Goal: Task Accomplishment & Management: Complete application form

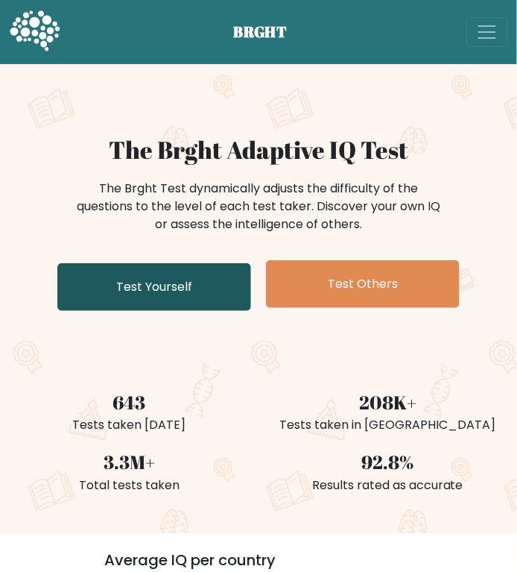
click at [148, 283] on link "Test Yourself" at bounding box center [154, 287] width 194 height 48
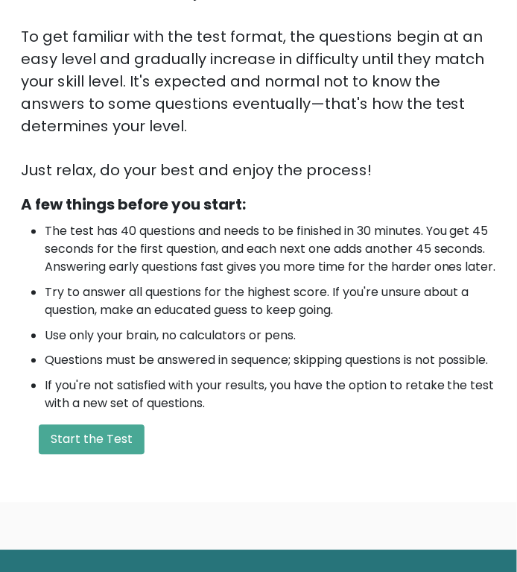
scroll to position [297, 0]
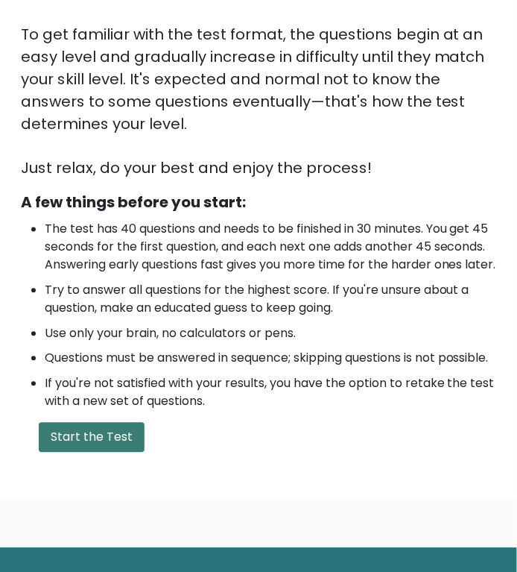
click at [132, 452] on button "Start the Test" at bounding box center [92, 438] width 106 height 30
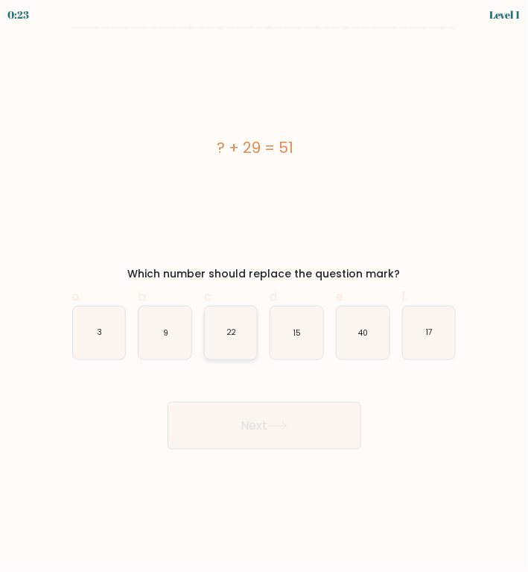
click at [250, 341] on icon "22" at bounding box center [231, 332] width 53 height 53
click at [265, 296] on input "c. 22" at bounding box center [265, 291] width 1 height 10
radio input "true"
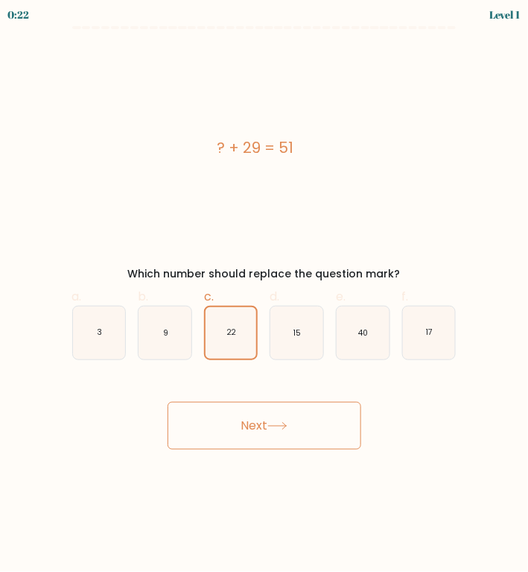
click at [253, 419] on button "Next" at bounding box center [265, 426] width 194 height 48
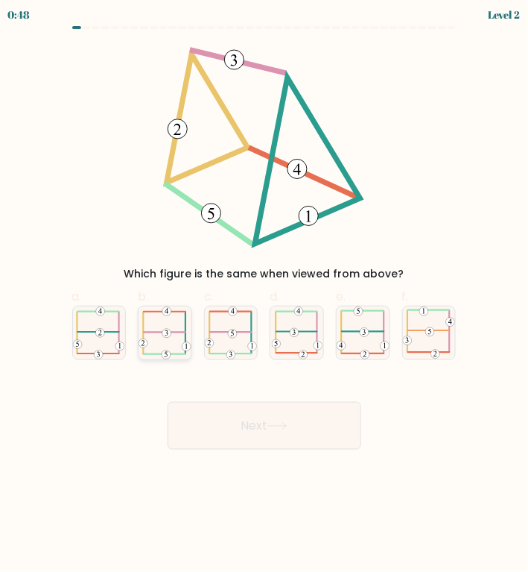
click at [175, 335] on icon at bounding box center [165, 332] width 52 height 53
click at [265, 296] on input "b." at bounding box center [265, 291] width 1 height 10
radio input "true"
click at [241, 424] on button "Next" at bounding box center [265, 426] width 194 height 48
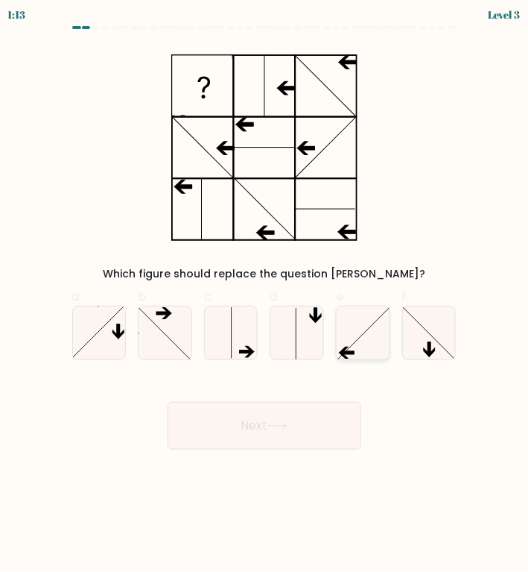
click at [373, 325] on icon at bounding box center [363, 332] width 53 height 53
click at [265, 296] on input "e." at bounding box center [265, 291] width 1 height 10
radio input "true"
click at [302, 407] on button "Next" at bounding box center [265, 426] width 194 height 48
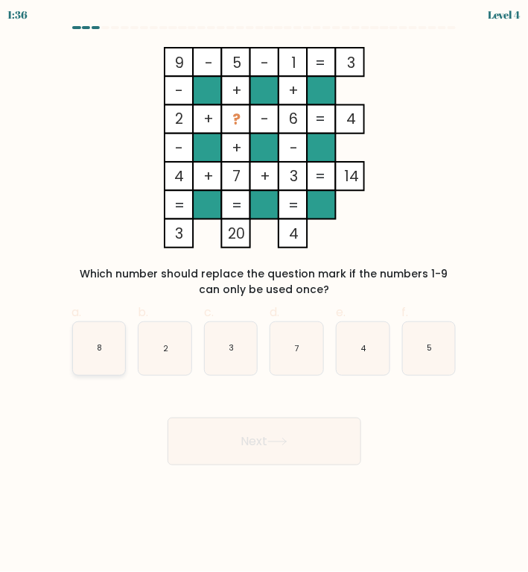
click at [85, 355] on icon "8" at bounding box center [99, 348] width 53 height 53
click at [265, 296] on input "a. 8" at bounding box center [265, 291] width 1 height 10
radio input "true"
click at [242, 423] on button "Next" at bounding box center [265, 441] width 194 height 48
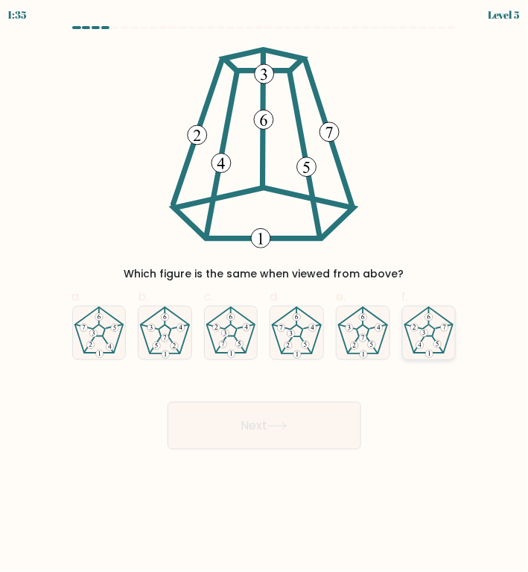
click at [440, 332] on icon at bounding box center [429, 332] width 53 height 53
click at [265, 296] on input "f." at bounding box center [265, 291] width 1 height 10
radio input "true"
click at [276, 406] on button "Next" at bounding box center [265, 426] width 194 height 48
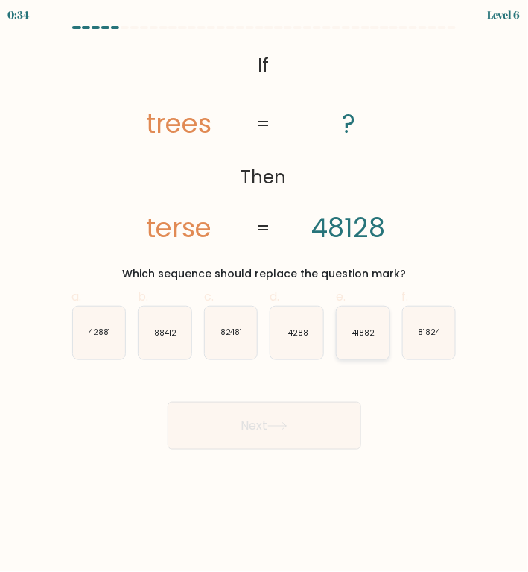
click at [365, 340] on icon "41882" at bounding box center [363, 332] width 53 height 53
click at [265, 296] on input "e. 41882" at bounding box center [265, 291] width 1 height 10
radio input "true"
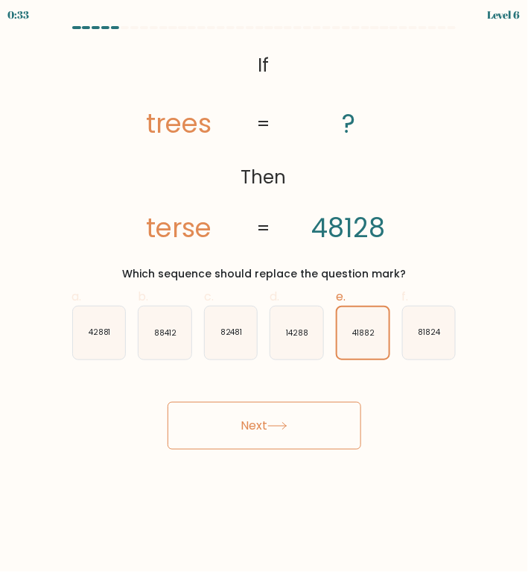
click at [271, 417] on button "Next" at bounding box center [265, 426] width 194 height 48
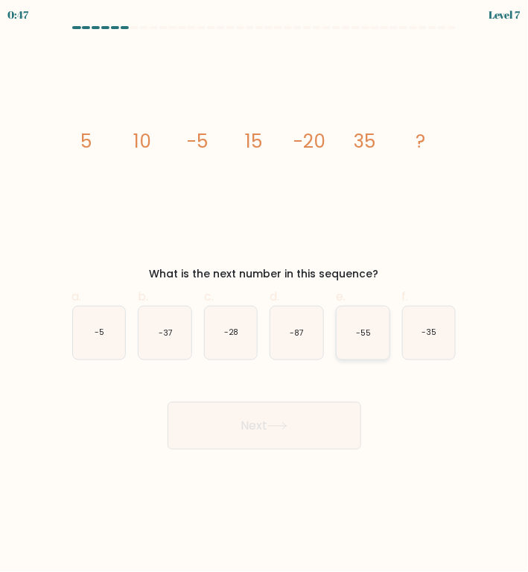
click at [373, 346] on icon "-55" at bounding box center [363, 332] width 53 height 53
click at [265, 296] on input "e. -55" at bounding box center [265, 291] width 1 height 10
radio input "true"
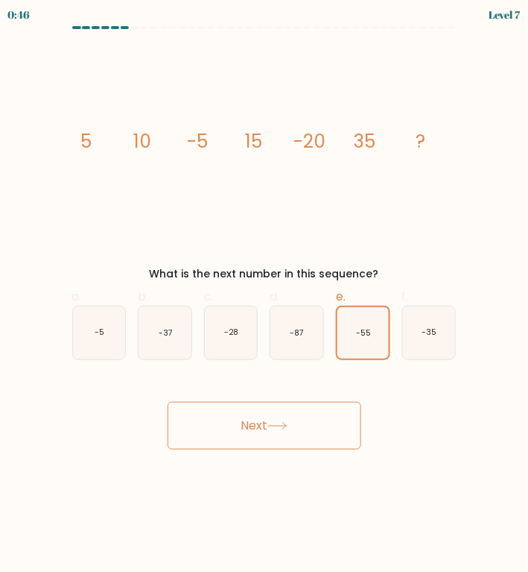
click at [250, 440] on button "Next" at bounding box center [265, 426] width 194 height 48
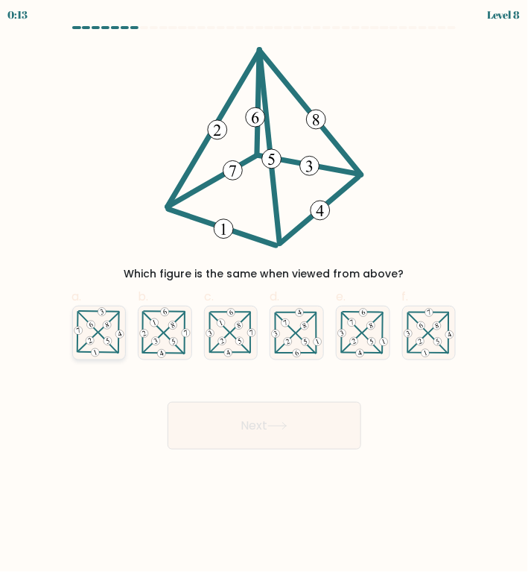
click at [83, 349] on icon at bounding box center [99, 332] width 53 height 52
click at [265, 296] on input "a." at bounding box center [265, 291] width 1 height 10
radio input "true"
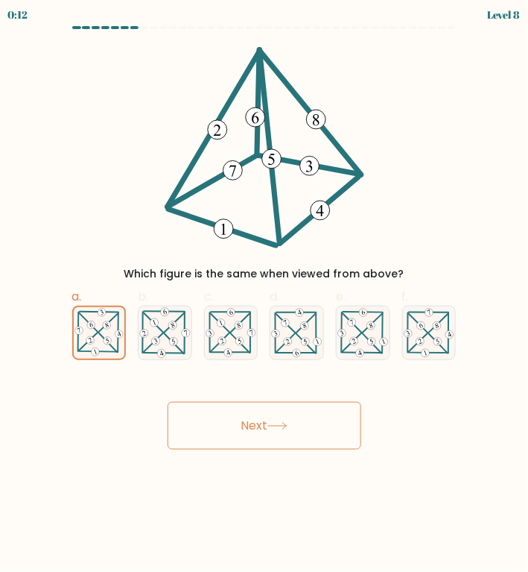
click at [284, 429] on button "Next" at bounding box center [265, 426] width 194 height 48
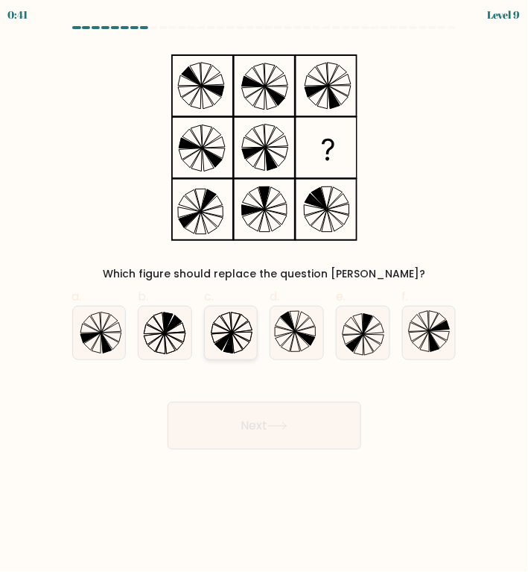
click at [215, 307] on icon at bounding box center [231, 332] width 53 height 53
click at [265, 296] on input "c." at bounding box center [265, 291] width 1 height 10
radio input "true"
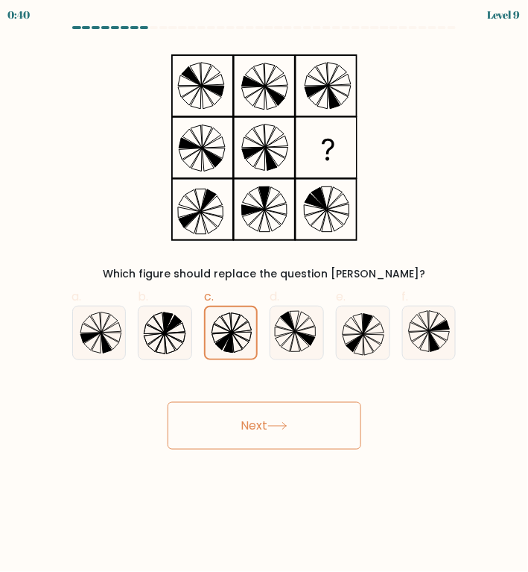
click at [241, 437] on button "Next" at bounding box center [265, 426] width 194 height 48
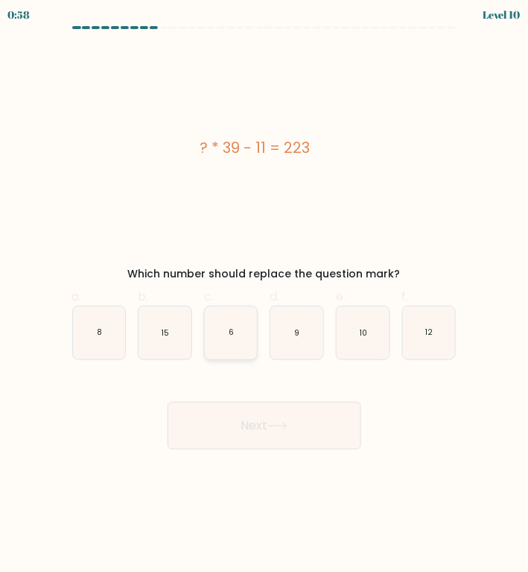
click at [209, 328] on icon "6" at bounding box center [231, 332] width 53 height 53
click at [265, 296] on input "c. 6" at bounding box center [265, 291] width 1 height 10
radio input "true"
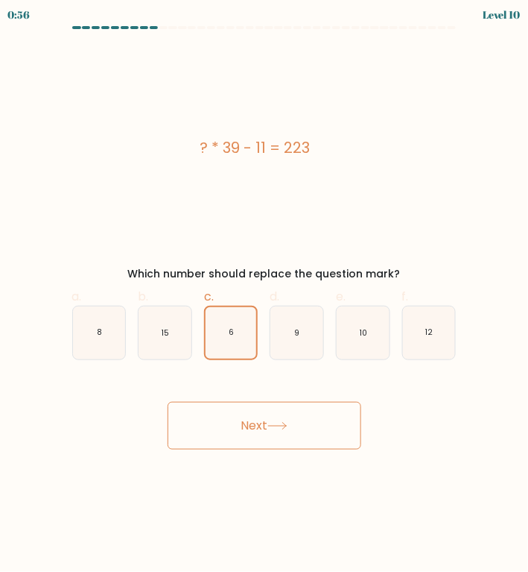
click at [273, 419] on button "Next" at bounding box center [265, 426] width 194 height 48
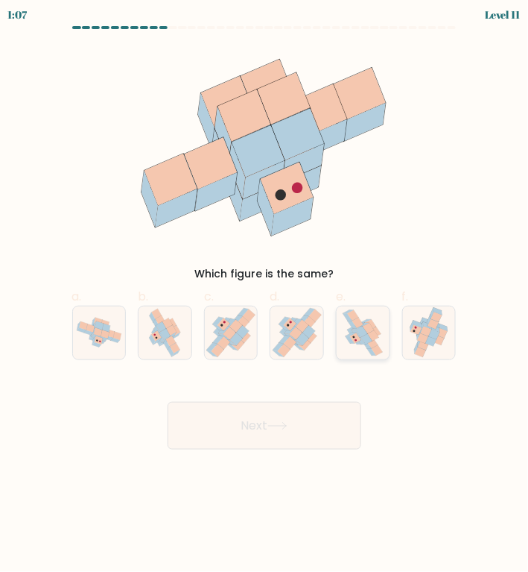
click at [344, 331] on icon at bounding box center [363, 332] width 42 height 53
click at [265, 296] on input "e." at bounding box center [265, 291] width 1 height 10
radio input "true"
click at [266, 425] on button "Next" at bounding box center [265, 426] width 194 height 48
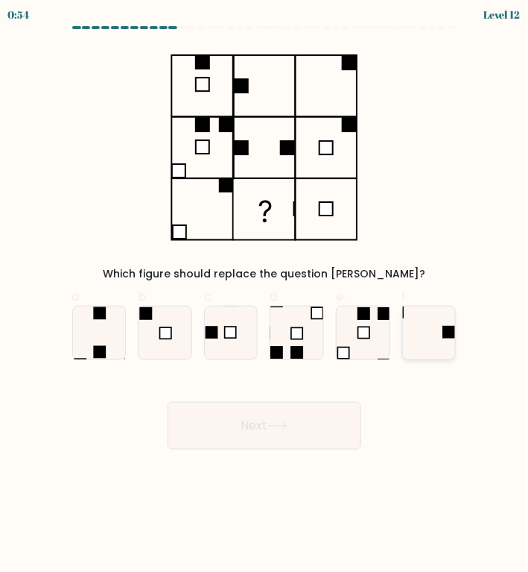
click at [430, 324] on icon at bounding box center [429, 332] width 53 height 53
click at [265, 296] on input "f." at bounding box center [265, 291] width 1 height 10
radio input "true"
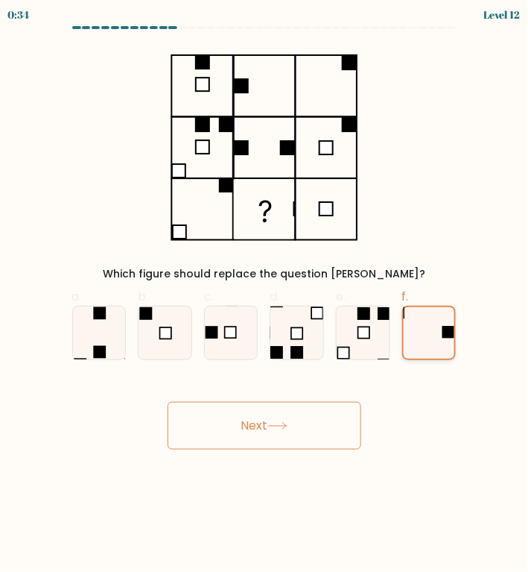
click at [408, 312] on icon at bounding box center [429, 332] width 51 height 51
click at [265, 296] on input "f." at bounding box center [265, 291] width 1 height 10
click at [294, 414] on button "Next" at bounding box center [265, 426] width 194 height 48
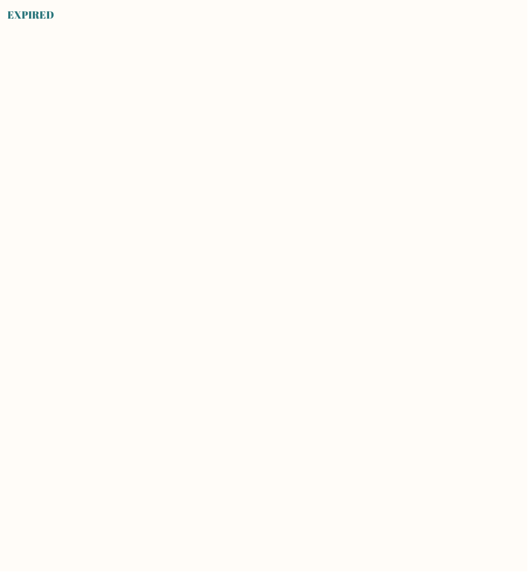
click at [240, 168] on body "EXPIRED" at bounding box center [264, 286] width 528 height 572
click at [204, 94] on body "EXPIRED" at bounding box center [264, 286] width 528 height 572
click at [67, 37] on body "EXPIRED" at bounding box center [264, 286] width 528 height 572
click at [28, 21] on div "EXPIRED" at bounding box center [30, 15] width 47 height 16
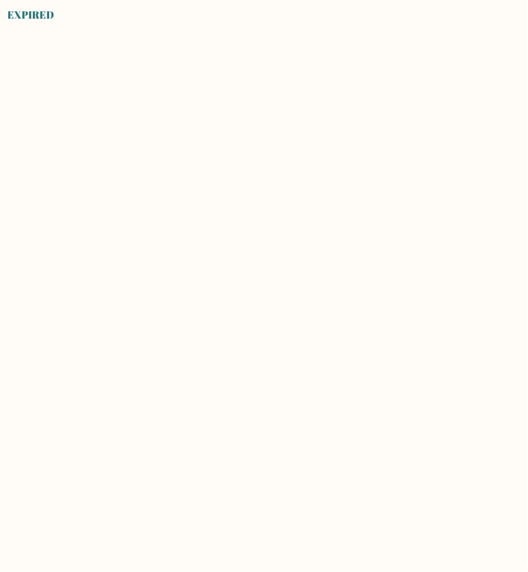
drag, startPoint x: 28, startPoint y: 21, endPoint x: 131, endPoint y: 212, distance: 217.1
click at [131, 212] on body "EXPIRED" at bounding box center [264, 286] width 528 height 572
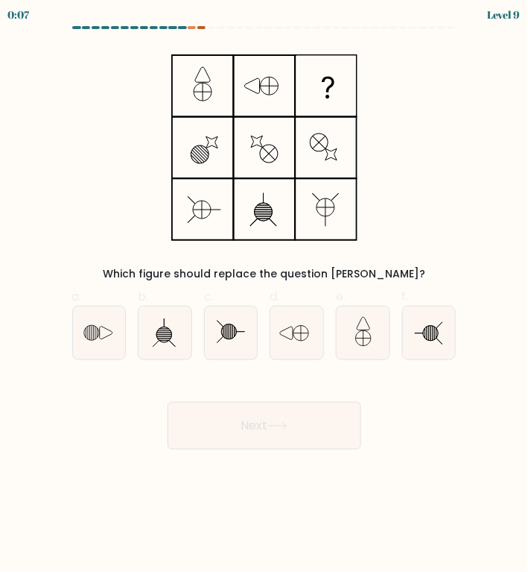
click at [198, 25] on div "0:07 Level 9" at bounding box center [264, 13] width 528 height 26
click at [192, 25] on div "0:06 Level 9" at bounding box center [264, 13] width 528 height 26
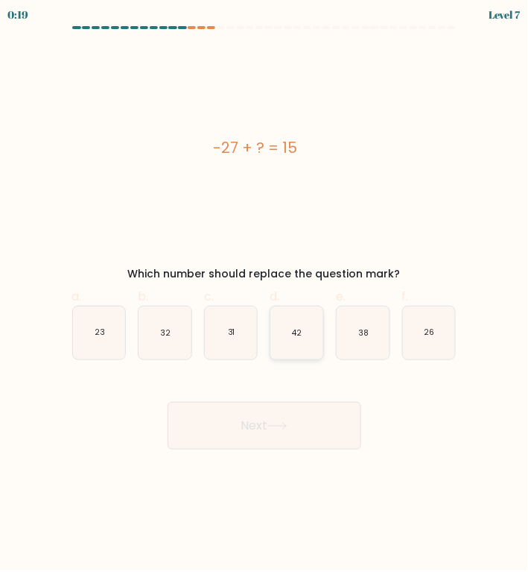
click at [309, 351] on icon "42" at bounding box center [297, 332] width 53 height 53
click at [265, 296] on input "d. 42" at bounding box center [265, 291] width 1 height 10
radio input "true"
click at [275, 420] on button "Next" at bounding box center [265, 426] width 194 height 48
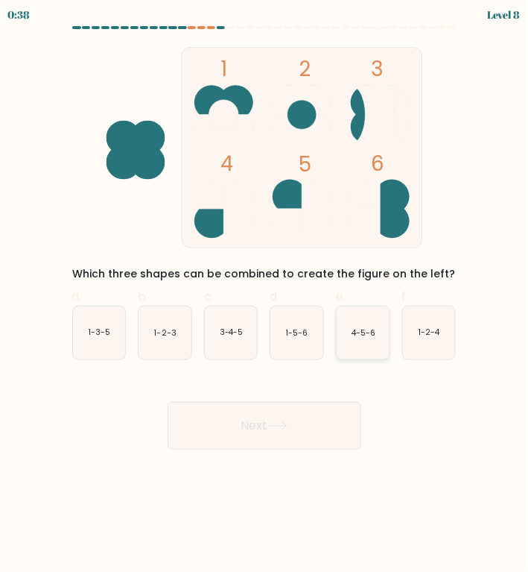
click at [359, 324] on icon "4-5-6" at bounding box center [363, 332] width 53 height 53
click at [265, 296] on input "e. 4-5-6" at bounding box center [265, 291] width 1 height 10
radio input "true"
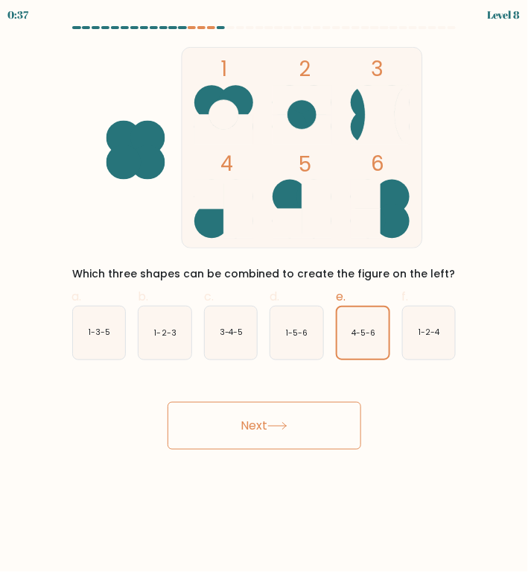
click at [271, 413] on button "Next" at bounding box center [265, 426] width 194 height 48
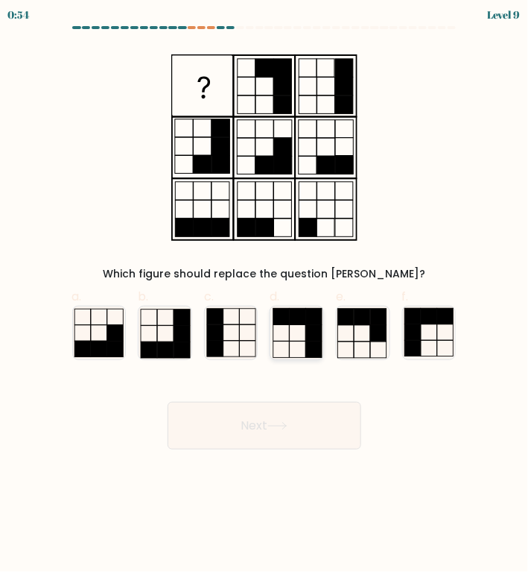
click at [299, 329] on icon at bounding box center [297, 332] width 53 height 53
click at [265, 296] on input "d." at bounding box center [265, 291] width 1 height 10
radio input "true"
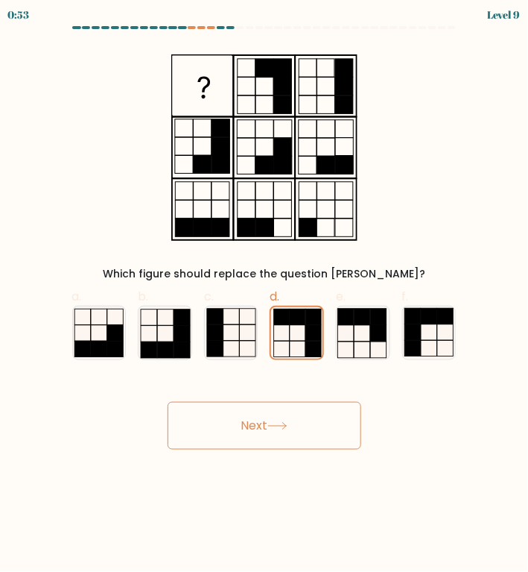
click at [235, 435] on button "Next" at bounding box center [265, 426] width 194 height 48
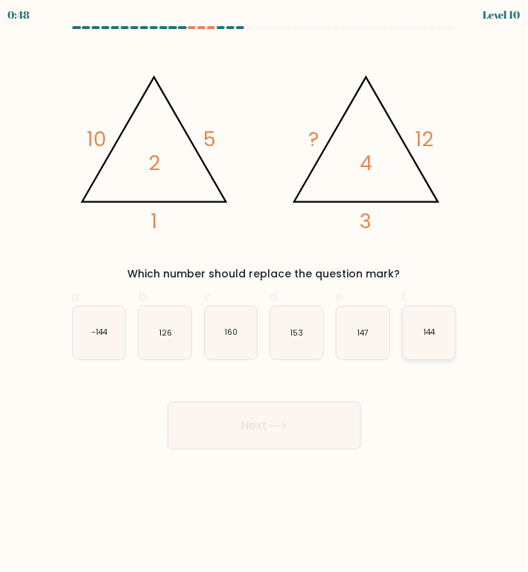
click at [440, 330] on icon "144" at bounding box center [429, 332] width 53 height 53
click at [265, 296] on input "f. 144" at bounding box center [265, 291] width 1 height 10
radio input "true"
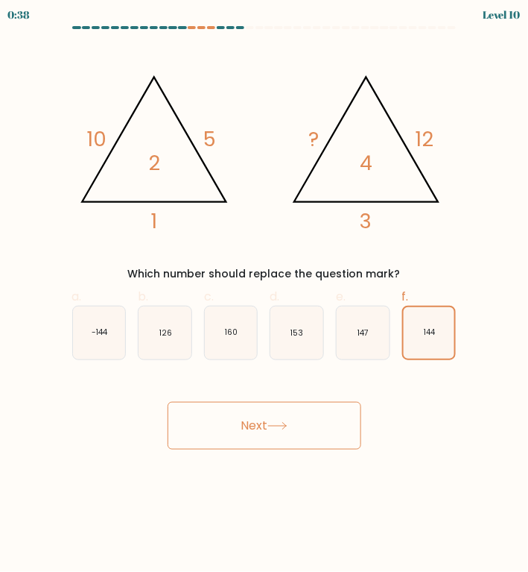
click at [255, 417] on button "Next" at bounding box center [265, 426] width 194 height 48
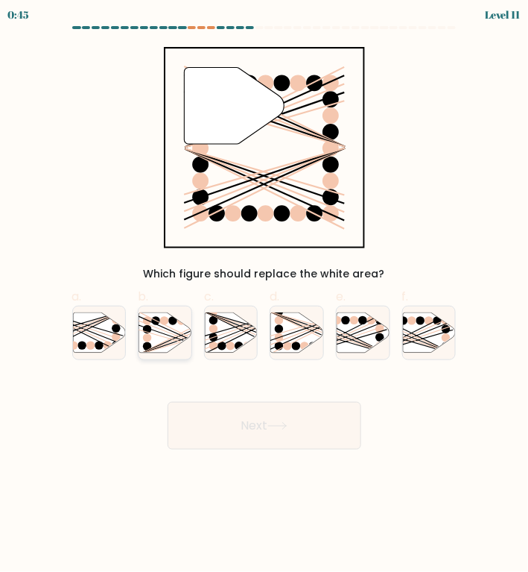
click at [169, 330] on icon at bounding box center [165, 332] width 53 height 40
click at [265, 296] on input "b." at bounding box center [265, 291] width 1 height 10
radio input "true"
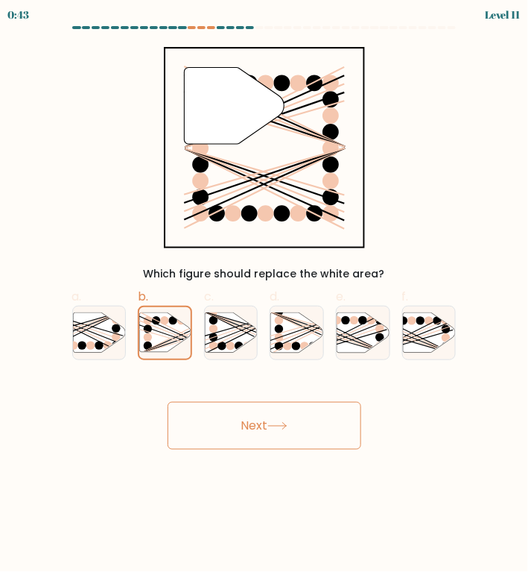
click at [215, 405] on button "Next" at bounding box center [265, 426] width 194 height 48
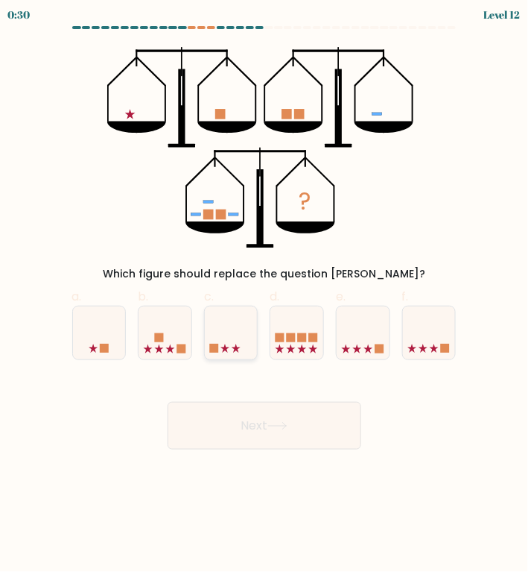
click at [239, 343] on icon at bounding box center [231, 333] width 53 height 44
click at [265, 296] on input "c." at bounding box center [265, 291] width 1 height 10
radio input "true"
click at [246, 408] on button "Next" at bounding box center [265, 426] width 194 height 48
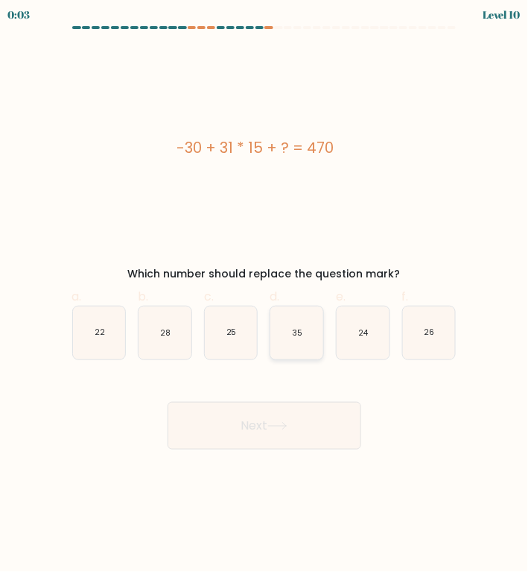
click at [291, 336] on icon "35" at bounding box center [297, 332] width 53 height 53
click at [265, 296] on input "d. 35" at bounding box center [265, 291] width 1 height 10
radio input "true"
click at [261, 408] on button "Next" at bounding box center [265, 426] width 194 height 48
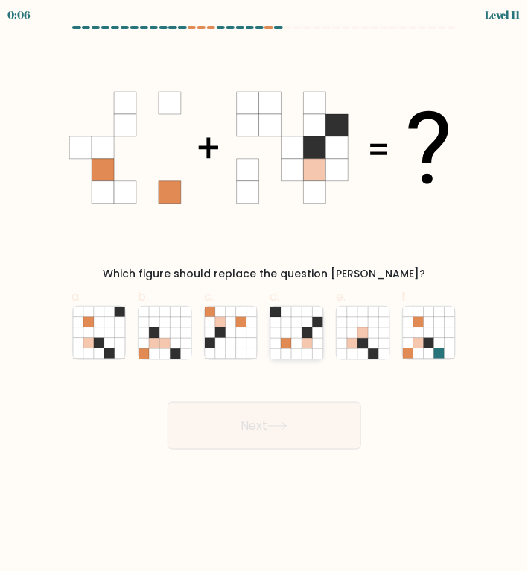
click at [287, 332] on icon at bounding box center [287, 332] width 10 height 10
click at [265, 296] on input "d." at bounding box center [265, 291] width 1 height 10
radio input "true"
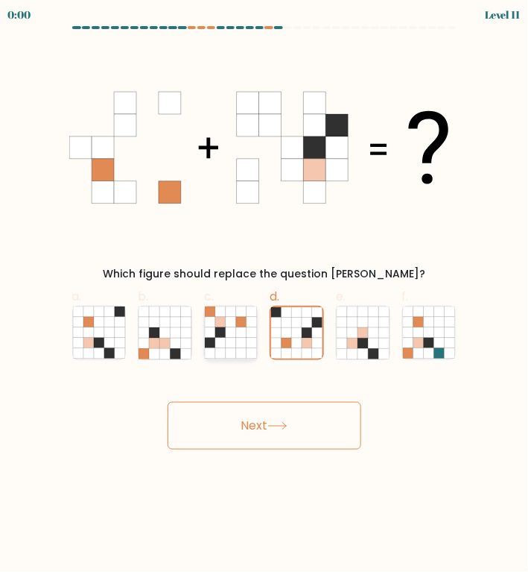
click at [234, 350] on icon at bounding box center [231, 353] width 10 height 10
click at [265, 296] on input "c." at bounding box center [265, 291] width 1 height 10
radio input "true"
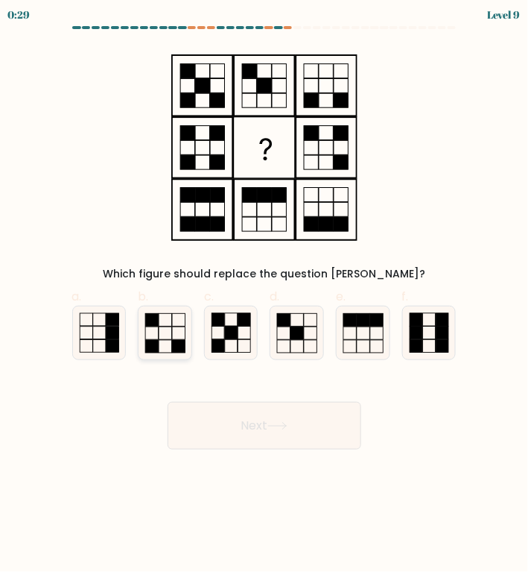
click at [169, 324] on icon at bounding box center [165, 332] width 53 height 53
click at [265, 296] on input "b." at bounding box center [265, 291] width 1 height 10
radio input "true"
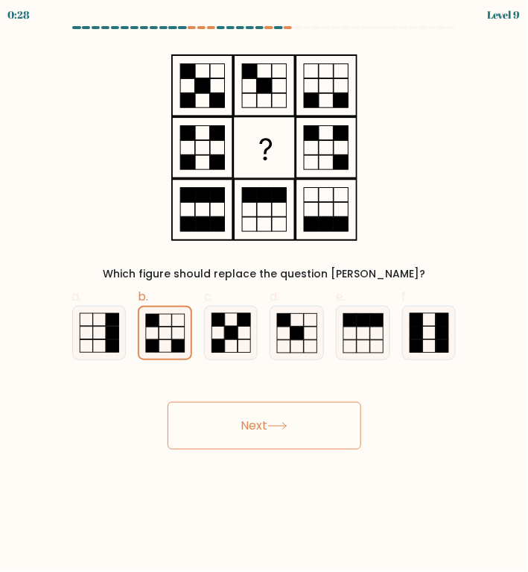
click at [266, 408] on button "Next" at bounding box center [265, 426] width 194 height 48
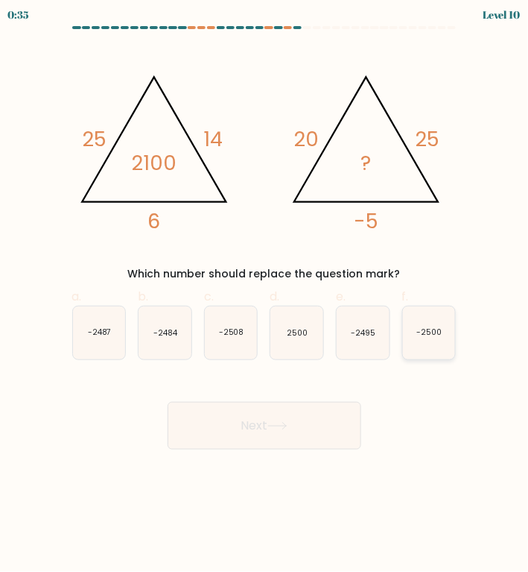
click at [442, 326] on icon "-2500" at bounding box center [429, 332] width 53 height 53
click at [265, 296] on input "f. -2500" at bounding box center [265, 291] width 1 height 10
radio input "true"
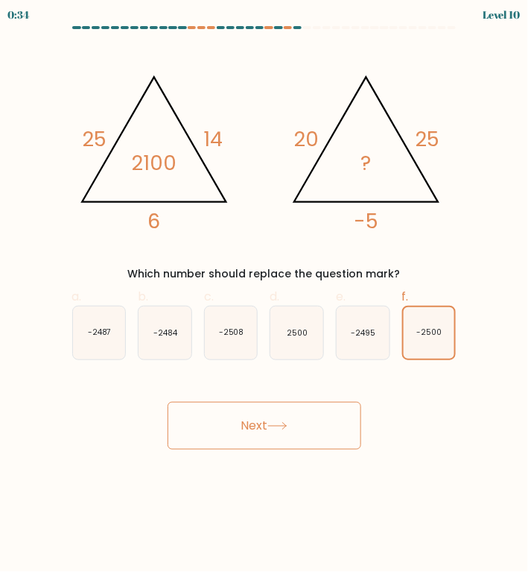
click at [285, 429] on button "Next" at bounding box center [265, 426] width 194 height 48
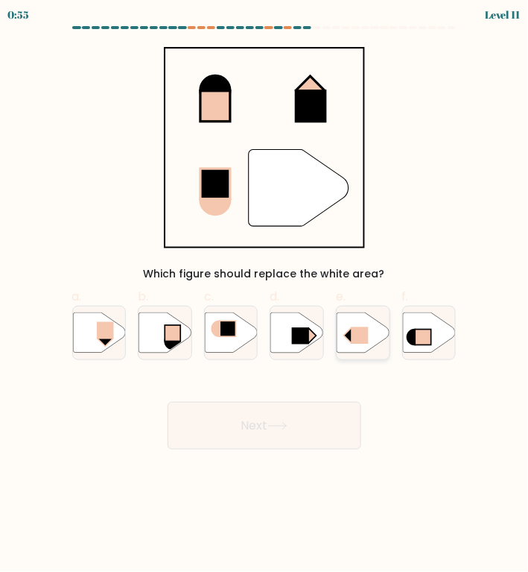
click at [359, 307] on div at bounding box center [363, 333] width 54 height 54
click at [265, 296] on input "e." at bounding box center [265, 291] width 1 height 10
radio input "true"
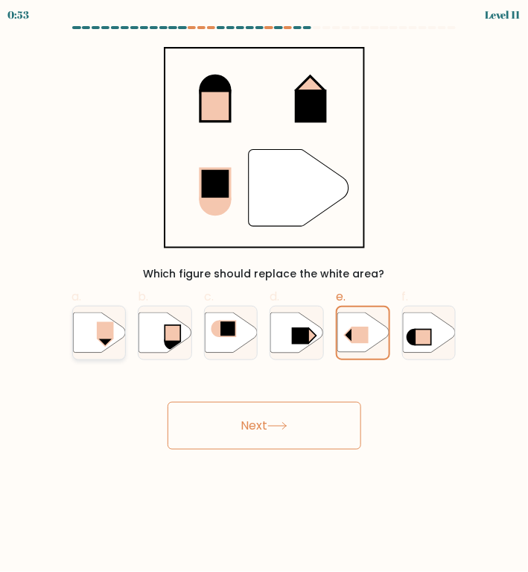
click at [84, 336] on icon at bounding box center [99, 332] width 53 height 40
click at [265, 296] on input "a." at bounding box center [265, 291] width 1 height 10
radio input "true"
click at [265, 411] on button "Next" at bounding box center [265, 426] width 194 height 48
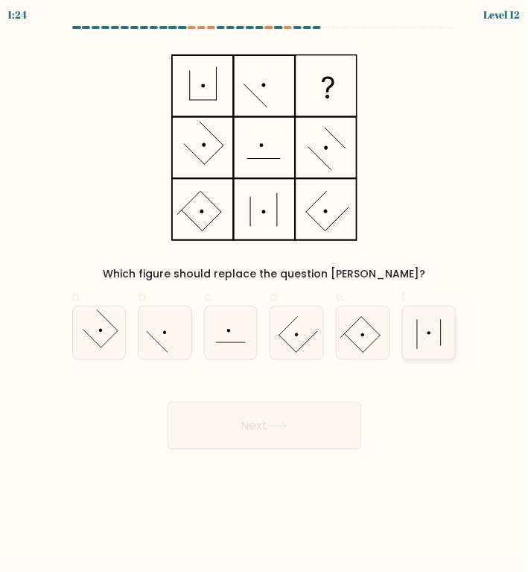
click at [413, 325] on icon at bounding box center [429, 332] width 53 height 53
click at [265, 296] on input "f." at bounding box center [265, 291] width 1 height 10
radio input "true"
click at [309, 430] on button "Next" at bounding box center [265, 426] width 194 height 48
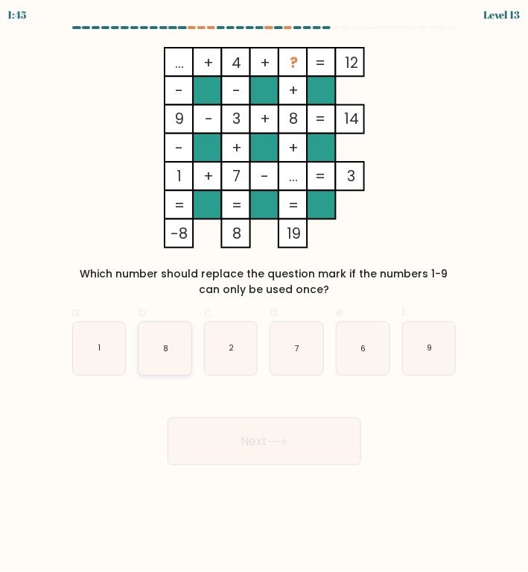
click at [171, 353] on icon "8" at bounding box center [165, 348] width 53 height 53
click at [265, 296] on input "b. 8" at bounding box center [265, 291] width 1 height 10
radio input "true"
click at [279, 436] on button "Next" at bounding box center [265, 441] width 194 height 48
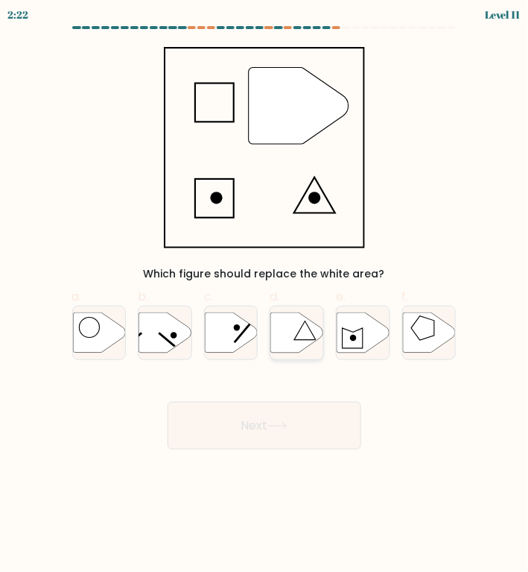
click at [291, 345] on icon at bounding box center [297, 332] width 53 height 40
click at [265, 296] on input "d." at bounding box center [265, 291] width 1 height 10
radio input "true"
click at [250, 423] on button "Next" at bounding box center [265, 426] width 194 height 48
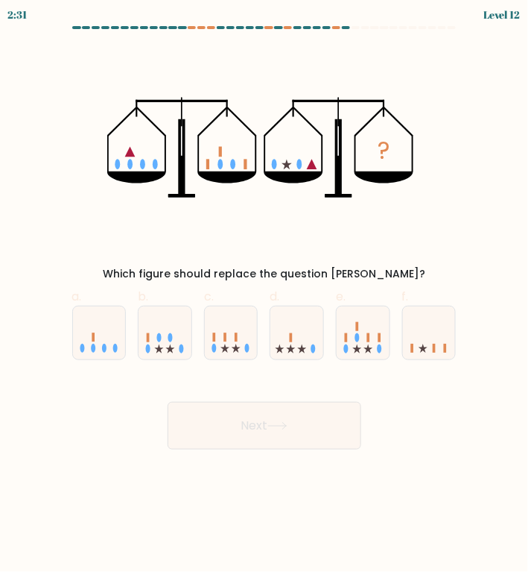
click at [168, 402] on button "Next" at bounding box center [265, 426] width 194 height 48
click at [378, 247] on icon "?" at bounding box center [264, 147] width 315 height 201
click at [447, 344] on icon at bounding box center [429, 333] width 53 height 44
click at [265, 296] on input "f." at bounding box center [265, 291] width 1 height 10
radio input "true"
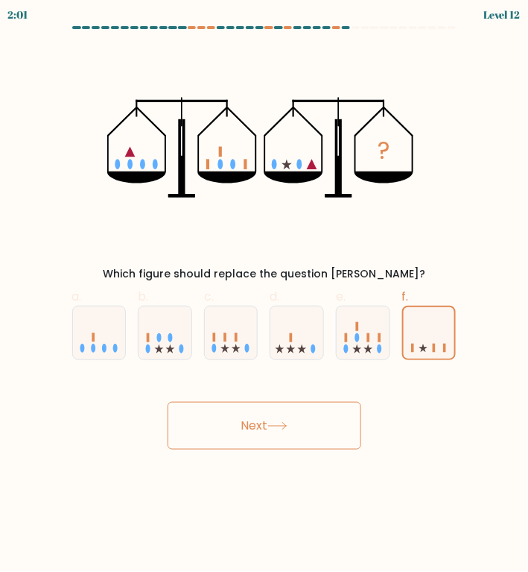
click at [288, 420] on button "Next" at bounding box center [265, 426] width 194 height 48
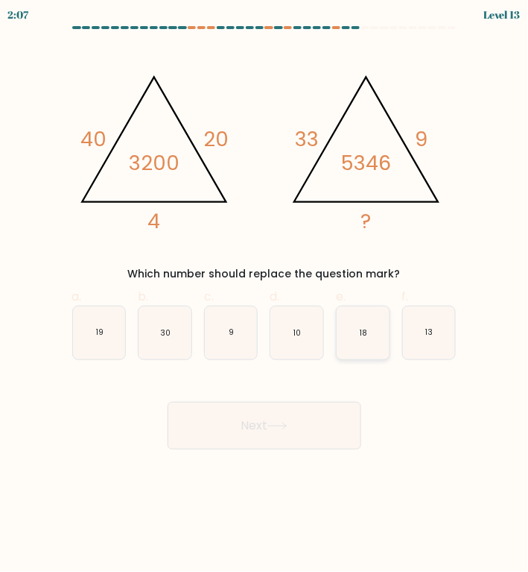
click at [347, 330] on icon "18" at bounding box center [363, 332] width 53 height 53
click at [265, 296] on input "e. 18" at bounding box center [265, 291] width 1 height 10
radio input "true"
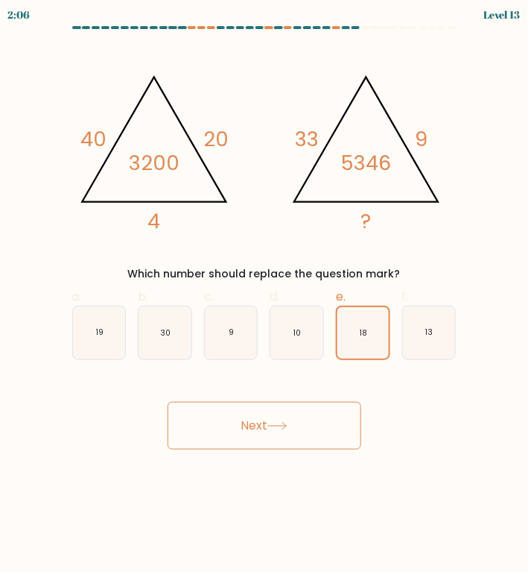
click at [282, 438] on button "Next" at bounding box center [265, 426] width 194 height 48
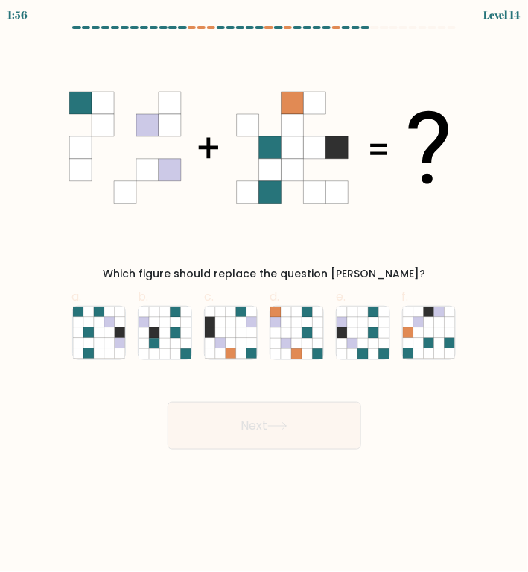
click at [456, 341] on div "f." at bounding box center [430, 324] width 66 height 72
click at [415, 347] on icon at bounding box center [419, 343] width 10 height 10
click at [265, 296] on input "f." at bounding box center [265, 291] width 1 height 10
radio input "true"
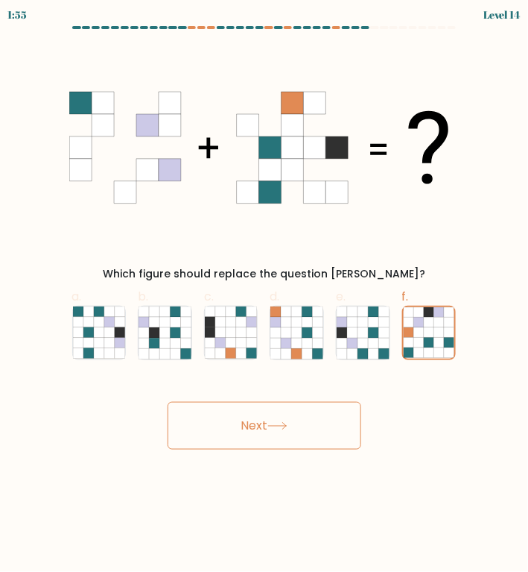
click at [289, 437] on button "Next" at bounding box center [265, 426] width 194 height 48
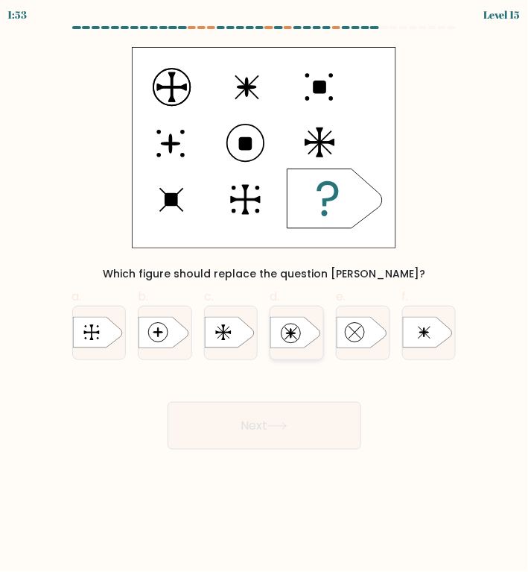
click at [286, 327] on icon at bounding box center [295, 333] width 49 height 31
click at [265, 296] on input "d." at bounding box center [265, 291] width 1 height 10
radio input "true"
click at [247, 421] on button "Next" at bounding box center [265, 426] width 194 height 48
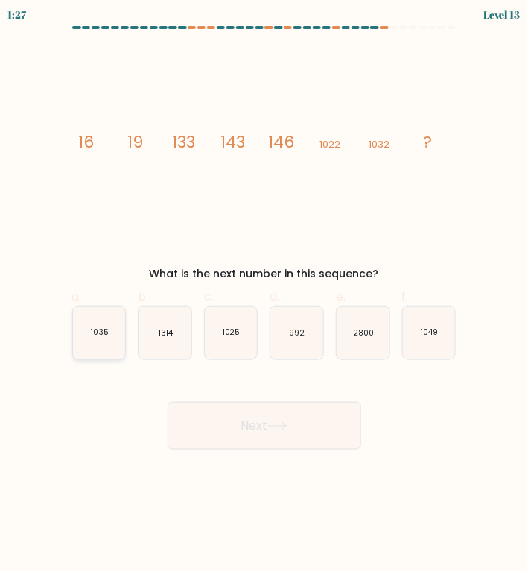
click at [107, 340] on icon "1035" at bounding box center [99, 332] width 53 height 53
click at [265, 296] on input "a. 1035" at bounding box center [265, 291] width 1 height 10
radio input "true"
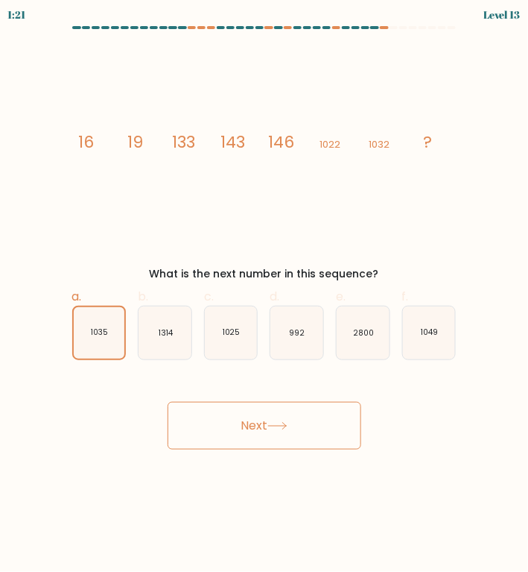
click at [274, 428] on icon at bounding box center [278, 426] width 20 height 8
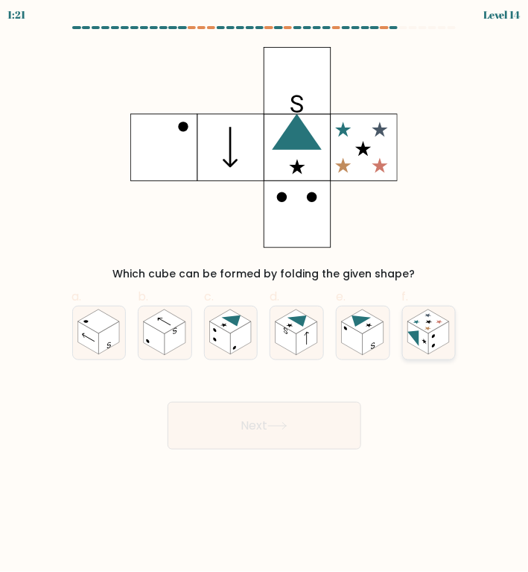
click at [448, 343] on rect at bounding box center [439, 338] width 21 height 33
click at [265, 296] on input "f." at bounding box center [265, 291] width 1 height 10
radio input "true"
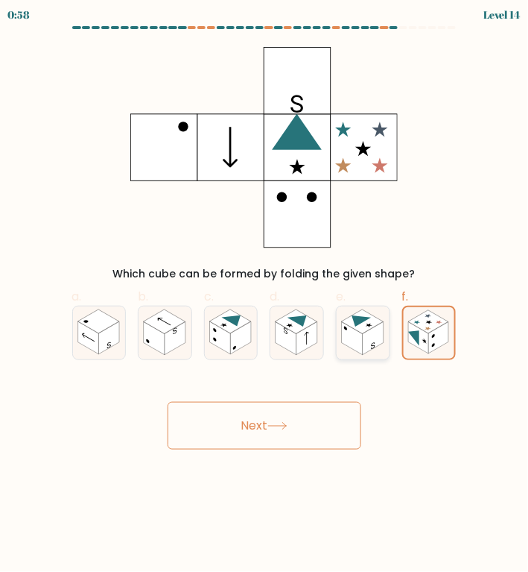
click at [353, 341] on rect at bounding box center [352, 338] width 21 height 33
click at [265, 296] on input "e." at bounding box center [265, 291] width 1 height 10
radio input "true"
click at [191, 339] on icon at bounding box center [165, 332] width 53 height 53
click at [265, 296] on input "b." at bounding box center [265, 291] width 1 height 10
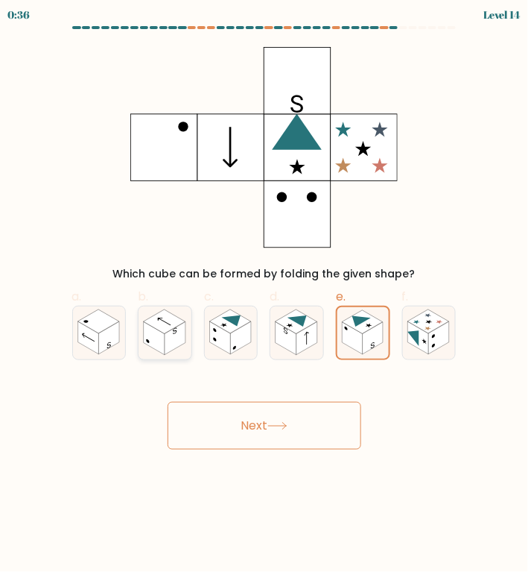
radio input "true"
click at [244, 411] on button "Next" at bounding box center [265, 426] width 194 height 48
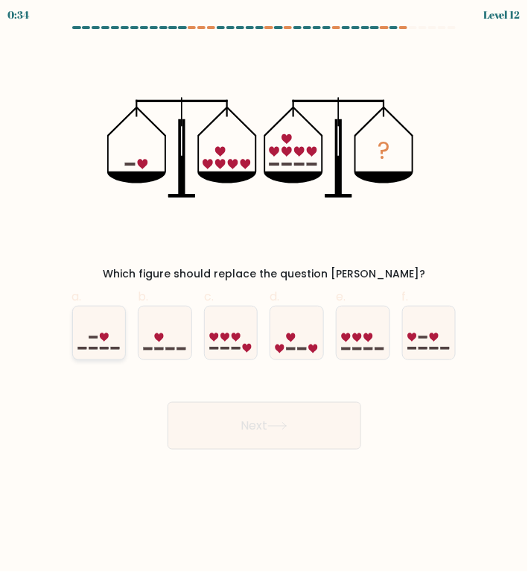
click at [92, 326] on icon at bounding box center [99, 333] width 53 height 44
click at [265, 296] on input "a." at bounding box center [265, 291] width 1 height 10
radio input "true"
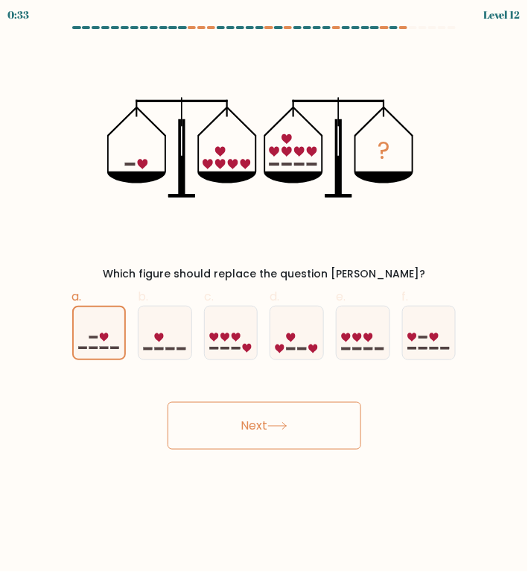
click at [278, 445] on button "Next" at bounding box center [265, 426] width 194 height 48
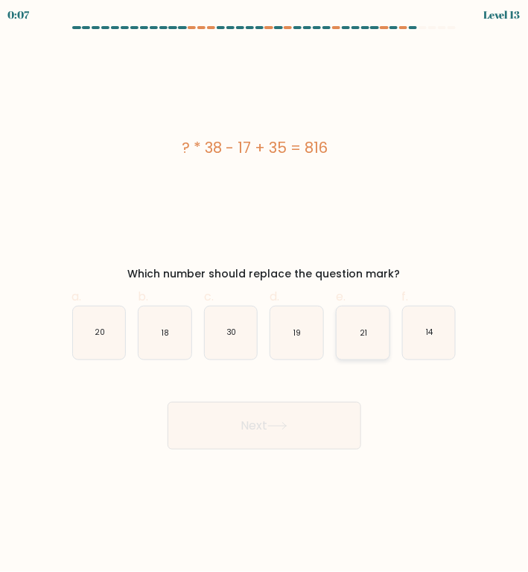
click at [345, 334] on icon "21" at bounding box center [363, 332] width 53 height 53
click at [265, 296] on input "e. 21" at bounding box center [265, 291] width 1 height 10
radio input "true"
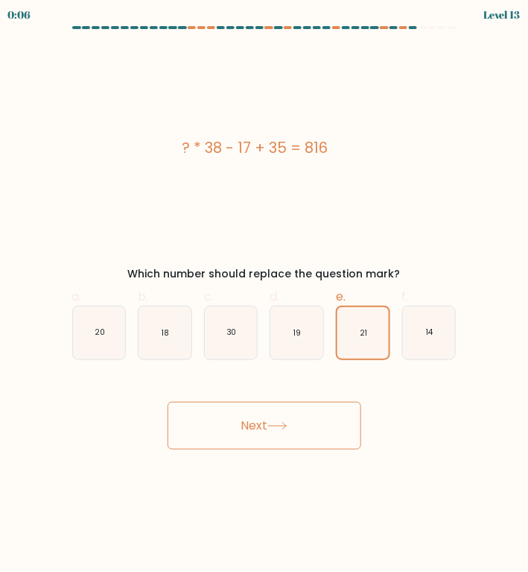
drag, startPoint x: 286, startPoint y: 400, endPoint x: 255, endPoint y: 429, distance: 43.2
click at [255, 429] on div "Next" at bounding box center [264, 407] width 403 height 83
click at [255, 429] on button "Next" at bounding box center [265, 426] width 194 height 48
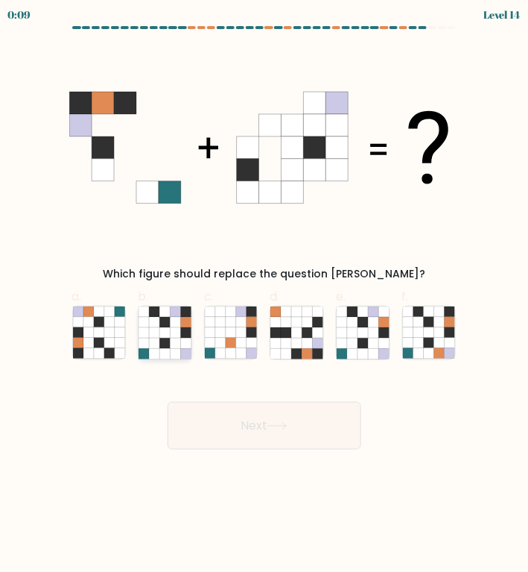
click at [188, 327] on icon at bounding box center [186, 332] width 10 height 10
click at [265, 296] on input "b." at bounding box center [265, 291] width 1 height 10
radio input "true"
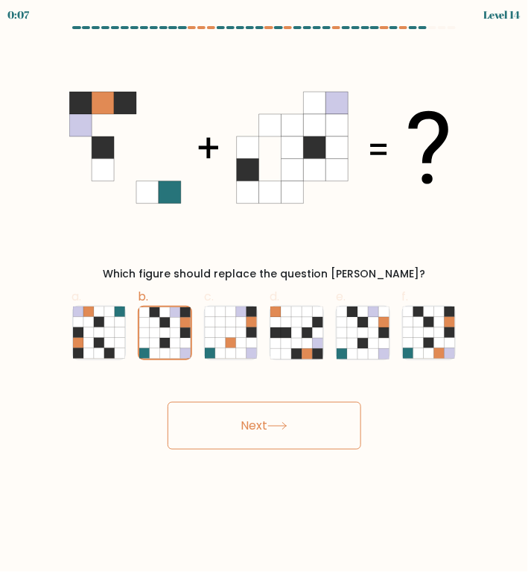
click at [288, 420] on button "Next" at bounding box center [265, 426] width 194 height 48
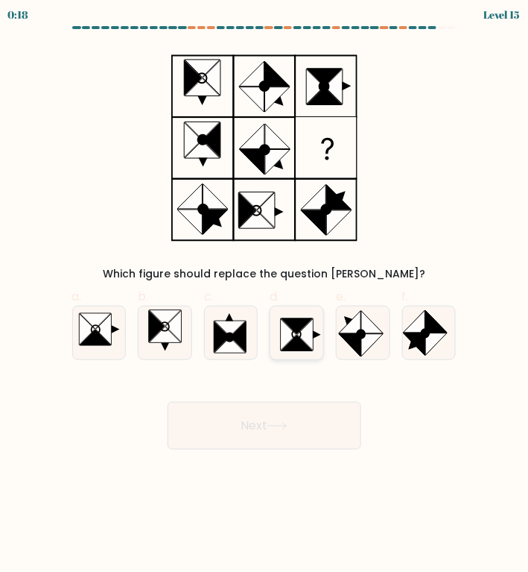
click at [295, 323] on icon at bounding box center [297, 326] width 31 height 16
click at [265, 296] on input "d." at bounding box center [265, 291] width 1 height 10
radio input "true"
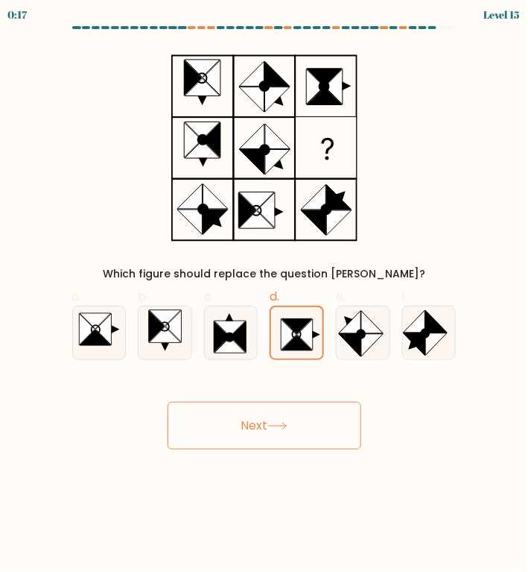
click at [324, 419] on button "Next" at bounding box center [265, 426] width 194 height 48
click at [277, 429] on button "Next" at bounding box center [265, 426] width 194 height 48
click at [280, 417] on button "Next" at bounding box center [265, 426] width 194 height 48
click at [278, 338] on icon at bounding box center [296, 332] width 51 height 51
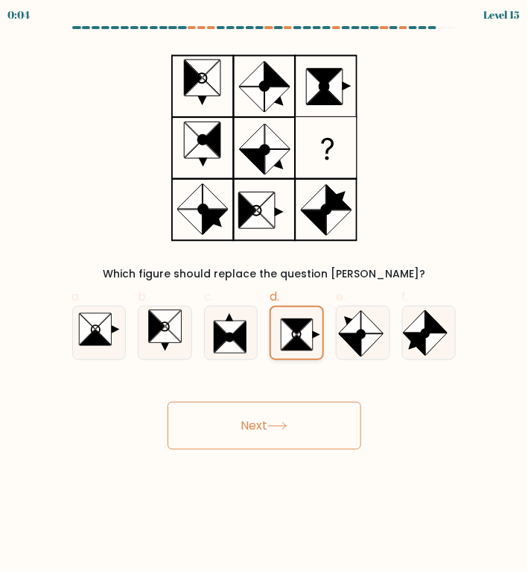
click at [265, 296] on input "d." at bounding box center [265, 291] width 1 height 10
click at [429, 335] on circle at bounding box center [426, 333] width 12 height 12
click at [265, 296] on input "f." at bounding box center [265, 291] width 1 height 10
radio input "true"
click at [306, 335] on icon at bounding box center [306, 334] width 16 height 31
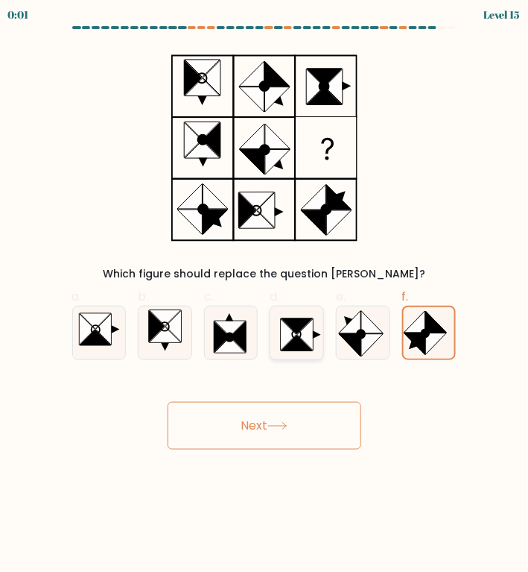
click at [265, 296] on input "d." at bounding box center [265, 291] width 1 height 10
radio input "true"
click at [276, 449] on body "0:01 Level 15" at bounding box center [264, 286] width 528 height 572
drag, startPoint x: 276, startPoint y: 449, endPoint x: 288, endPoint y: 415, distance: 36.6
click at [288, 415] on body "0:00 Level 15" at bounding box center [264, 286] width 528 height 572
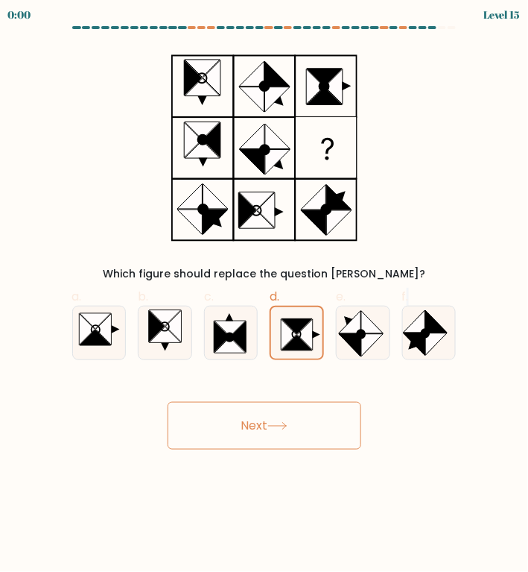
click at [288, 415] on button "Next" at bounding box center [265, 426] width 194 height 48
click at [288, 415] on div "Next" at bounding box center [264, 407] width 403 height 83
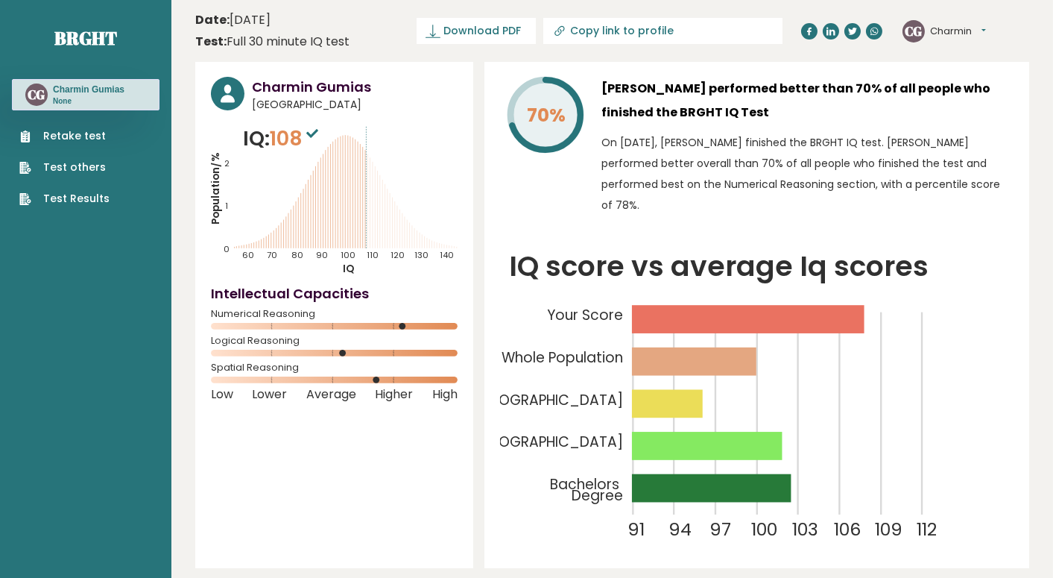
click at [517, 114] on h3 "[PERSON_NAME] performed better than 70% of all people who finished the BRGHT IQ…" at bounding box center [808, 101] width 412 height 48
